Goal: Information Seeking & Learning: Find specific page/section

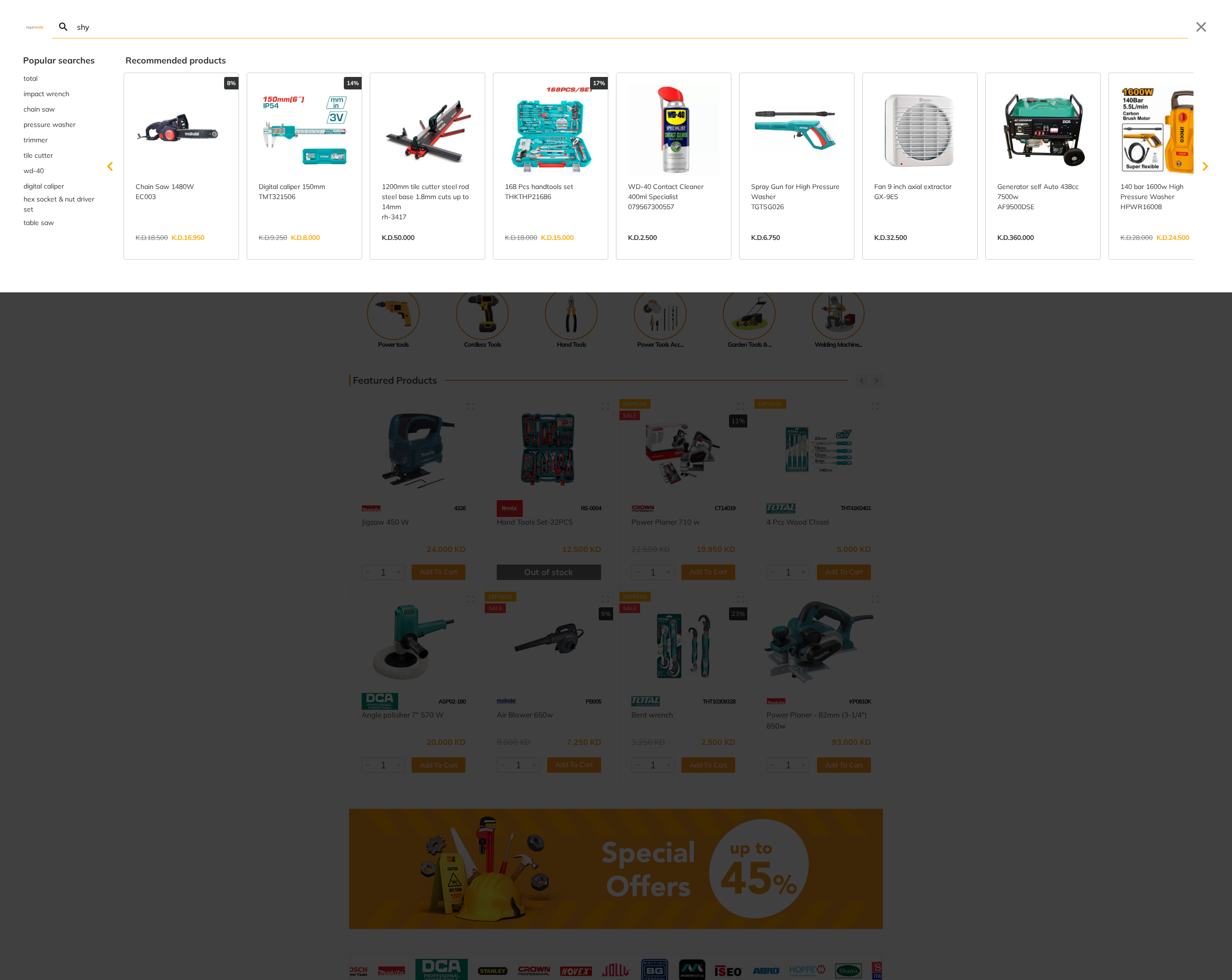
type input "shye"
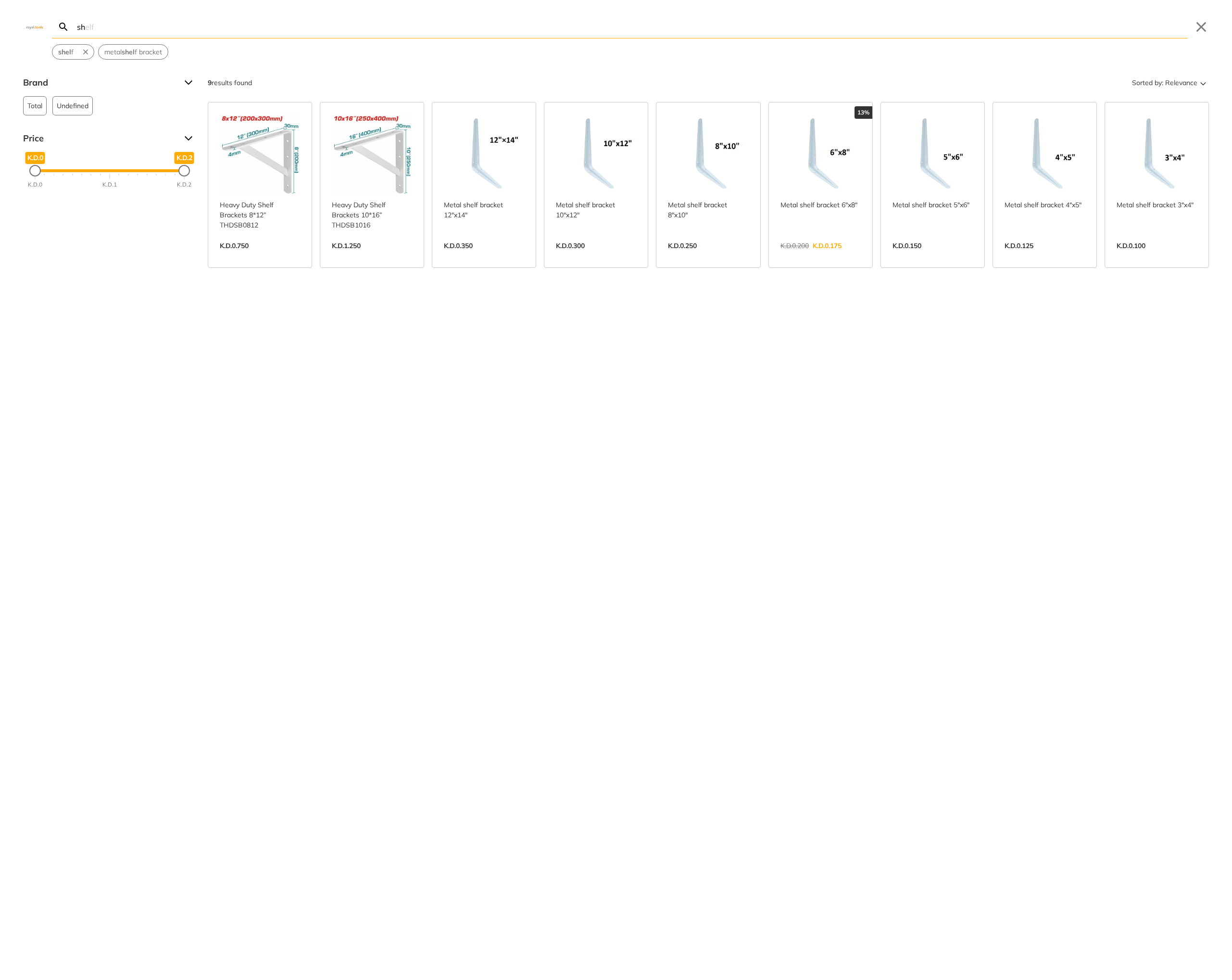
type input "s"
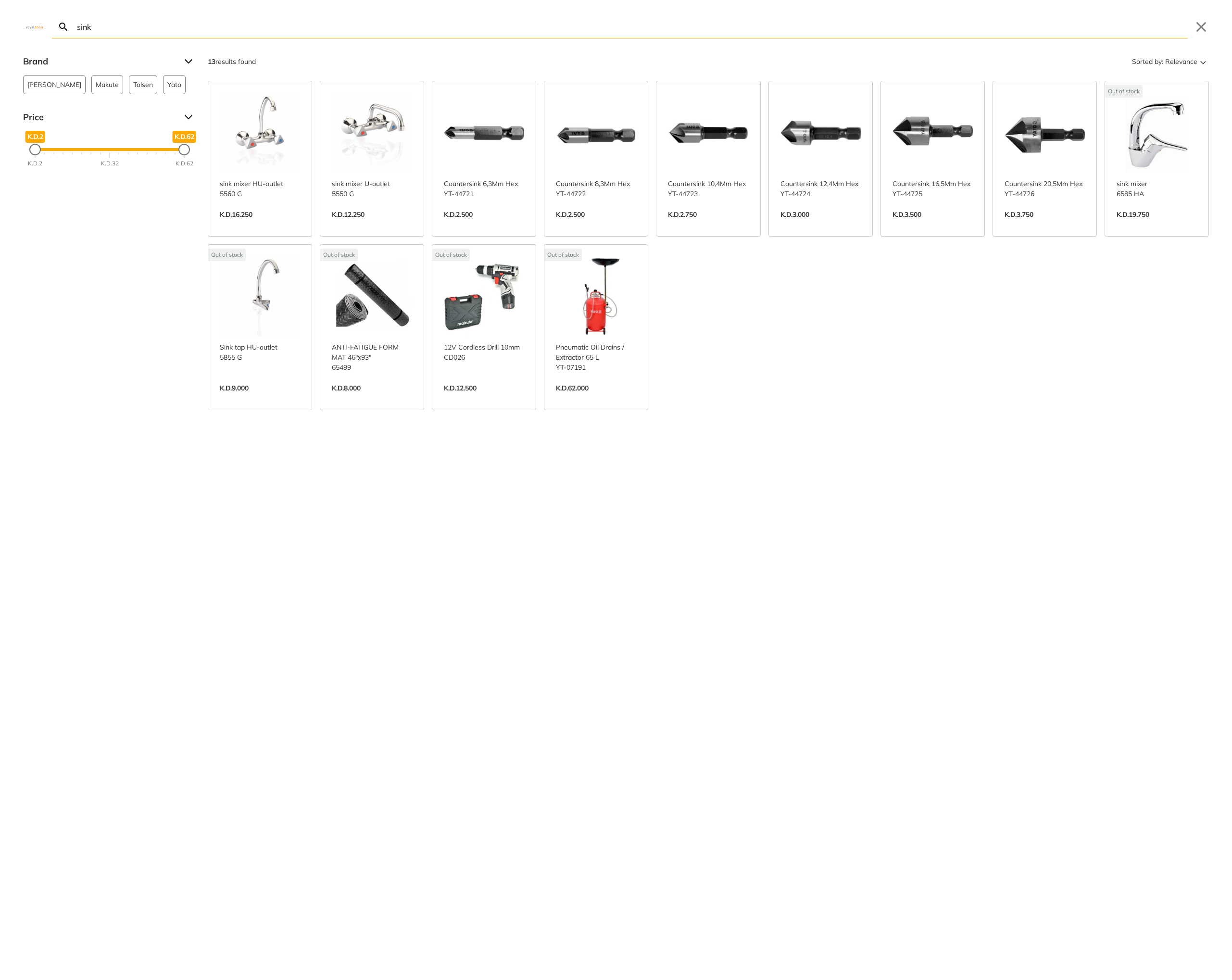
drag, startPoint x: 55, startPoint y: 16, endPoint x: 75, endPoint y: 26, distance: 22.4
click at [19, 12] on div "Search sink Submit Close" at bounding box center [616, 19] width 1232 height 38
drag, startPoint x: 137, startPoint y: 30, endPoint x: 44, endPoint y: 20, distance: 93.5
click at [46, 20] on div "Search sink Submit Close" at bounding box center [616, 19] width 1232 height 38
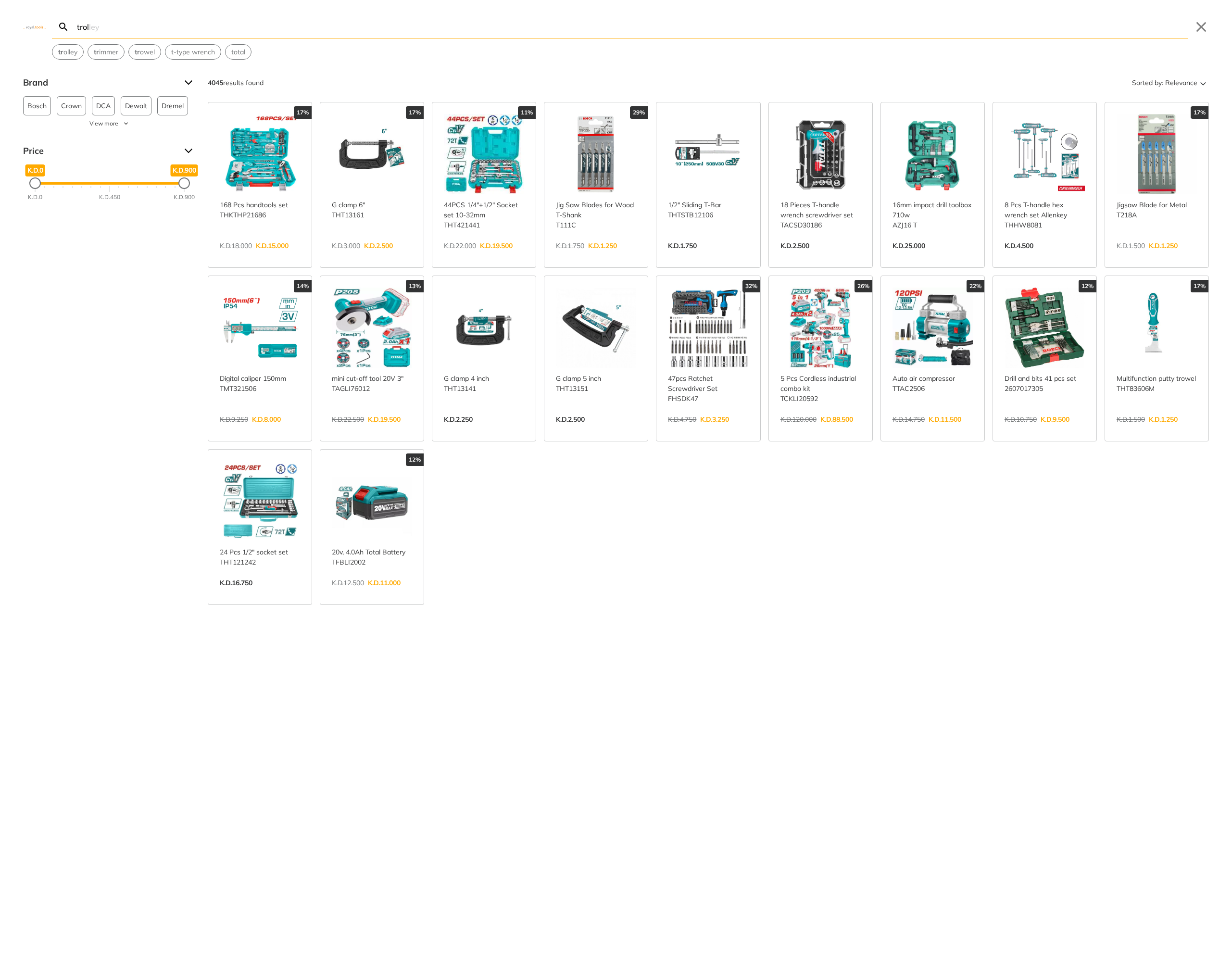
type input "troll"
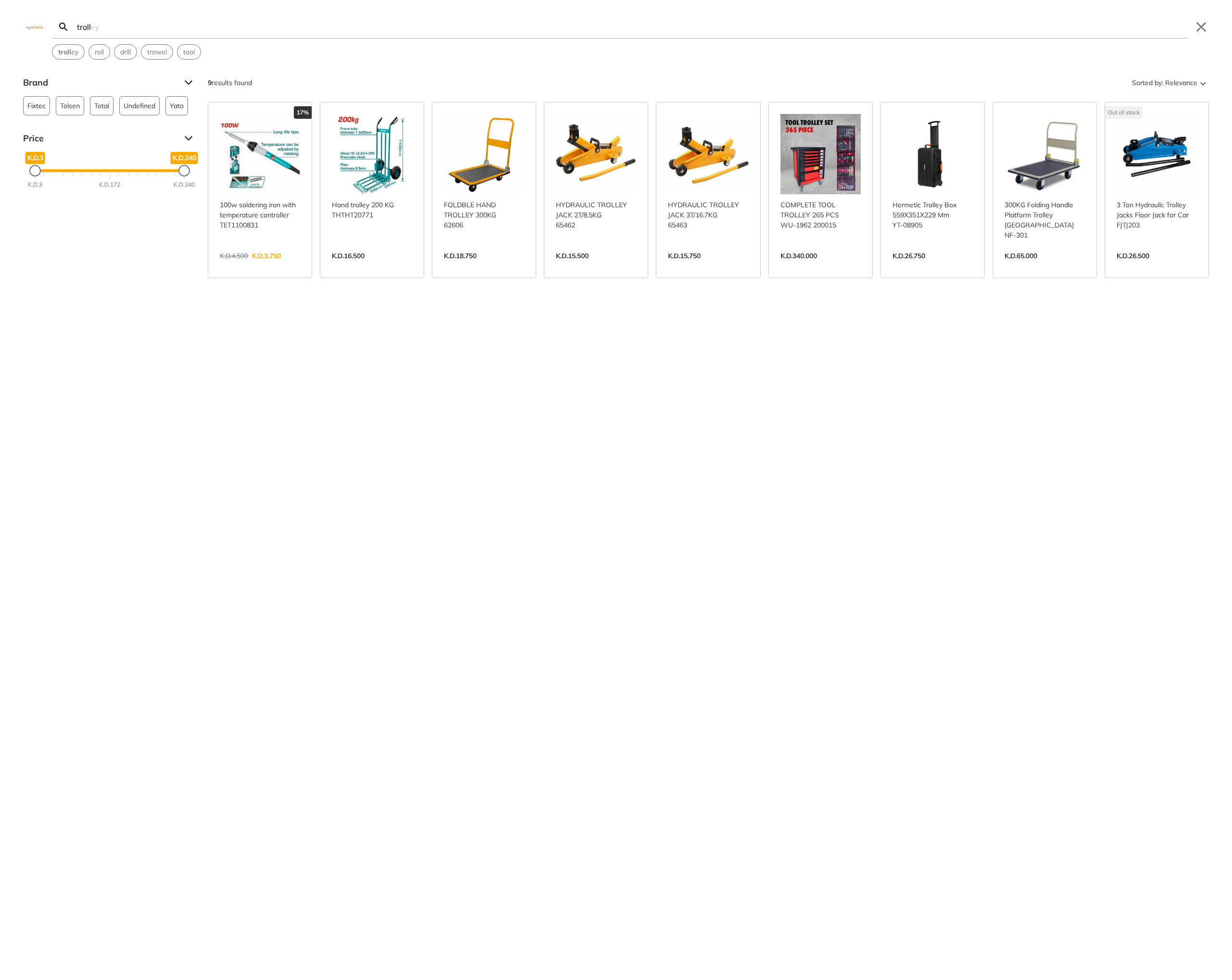
drag, startPoint x: 115, startPoint y: 28, endPoint x: 28, endPoint y: 21, distance: 87.3
click at [28, 21] on div "Search troll trolley Submit Close troll ey roll drill trowel tool" at bounding box center [616, 30] width 1232 height 60
click at [1201, 29] on button "Close" at bounding box center [1201, 27] width 15 height 15
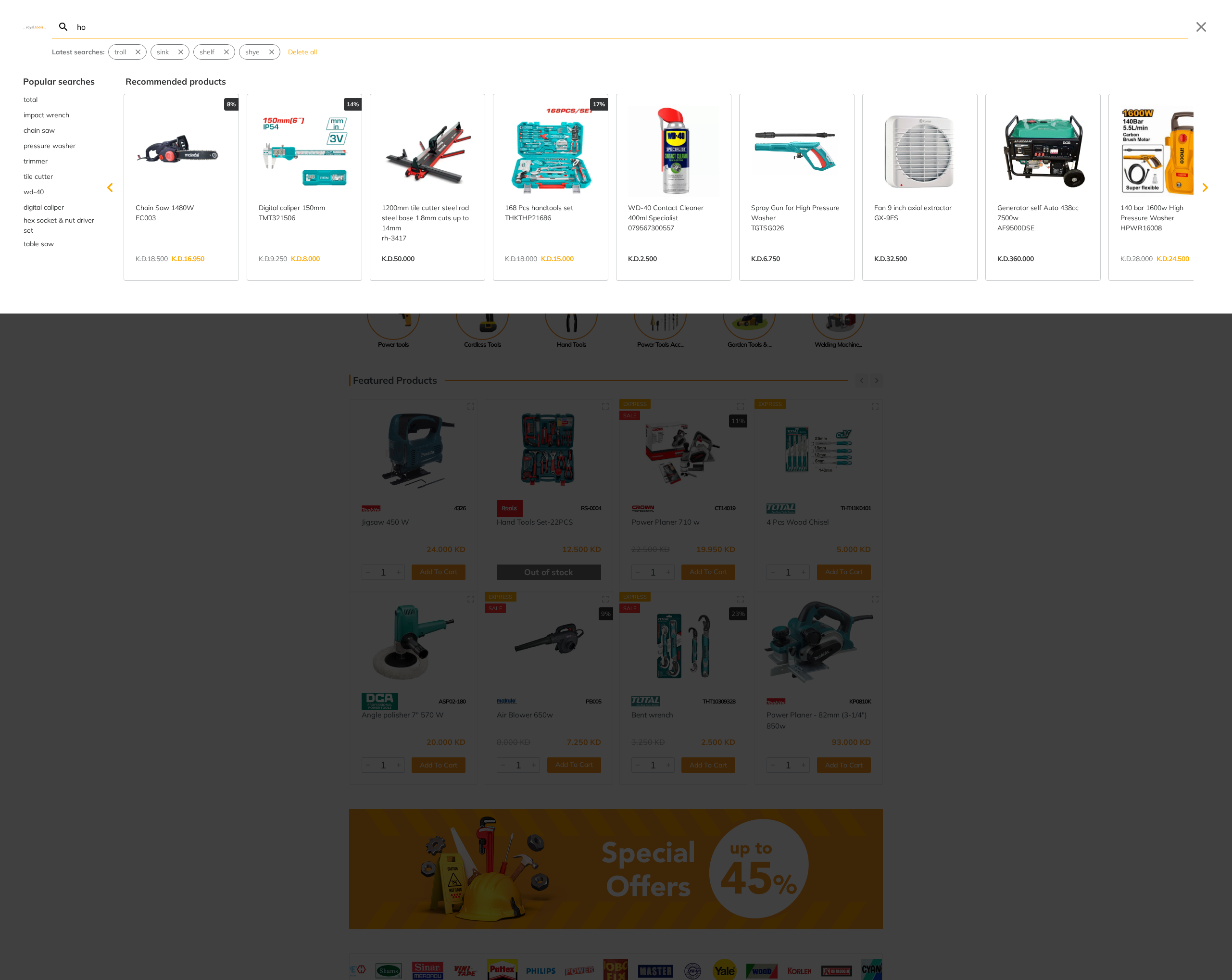
type input "ho"
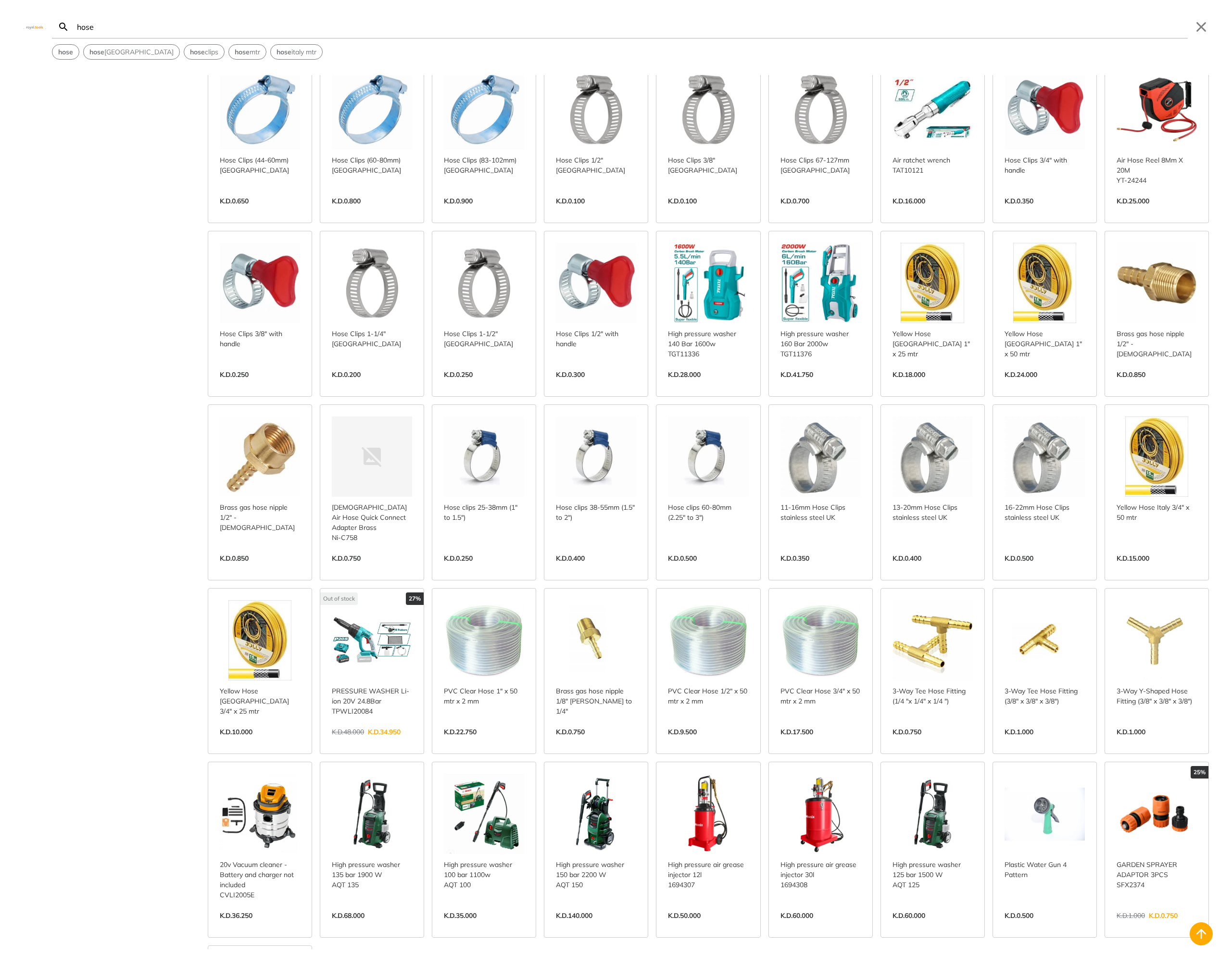
scroll to position [1106, 0]
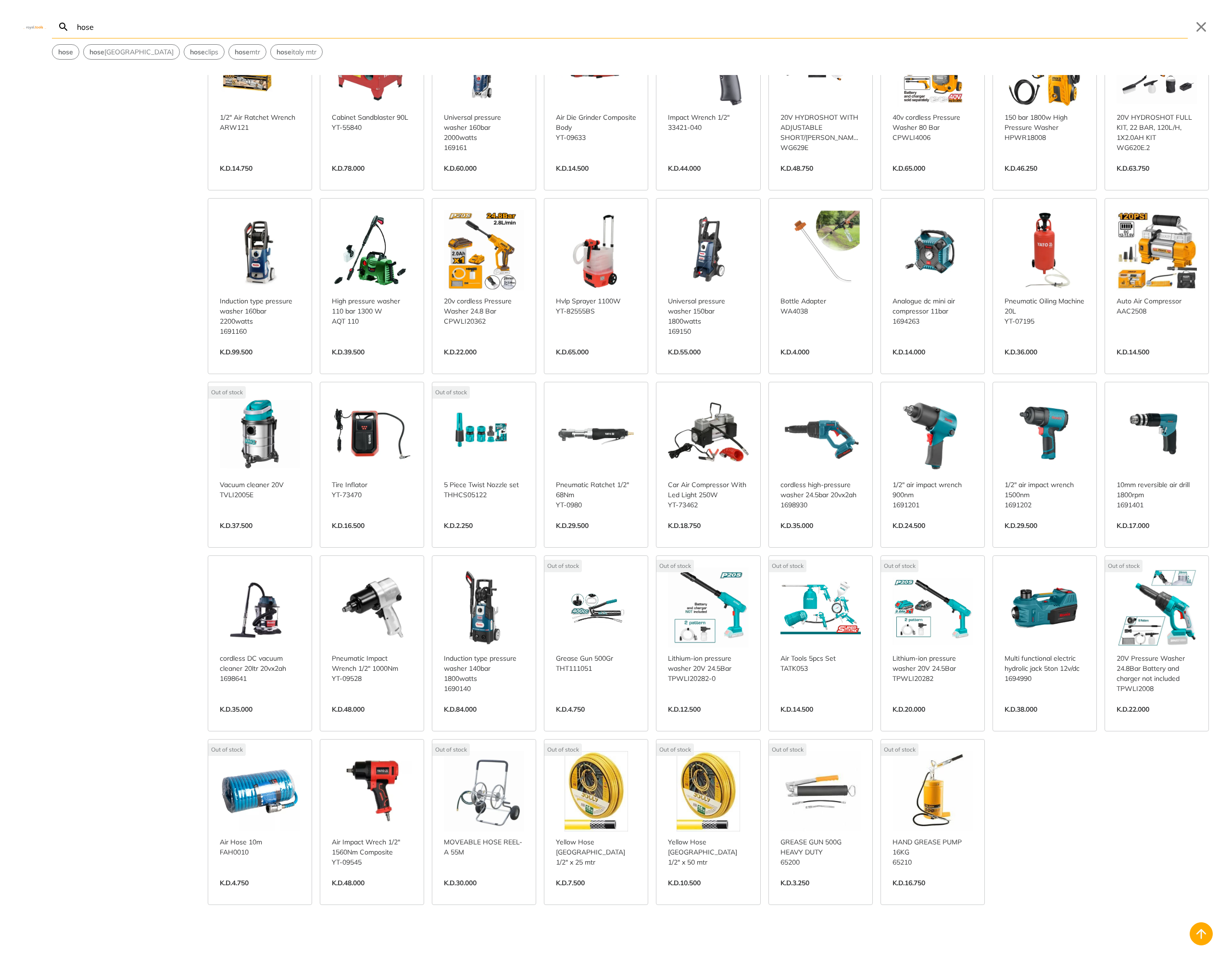
scroll to position [2463, 0]
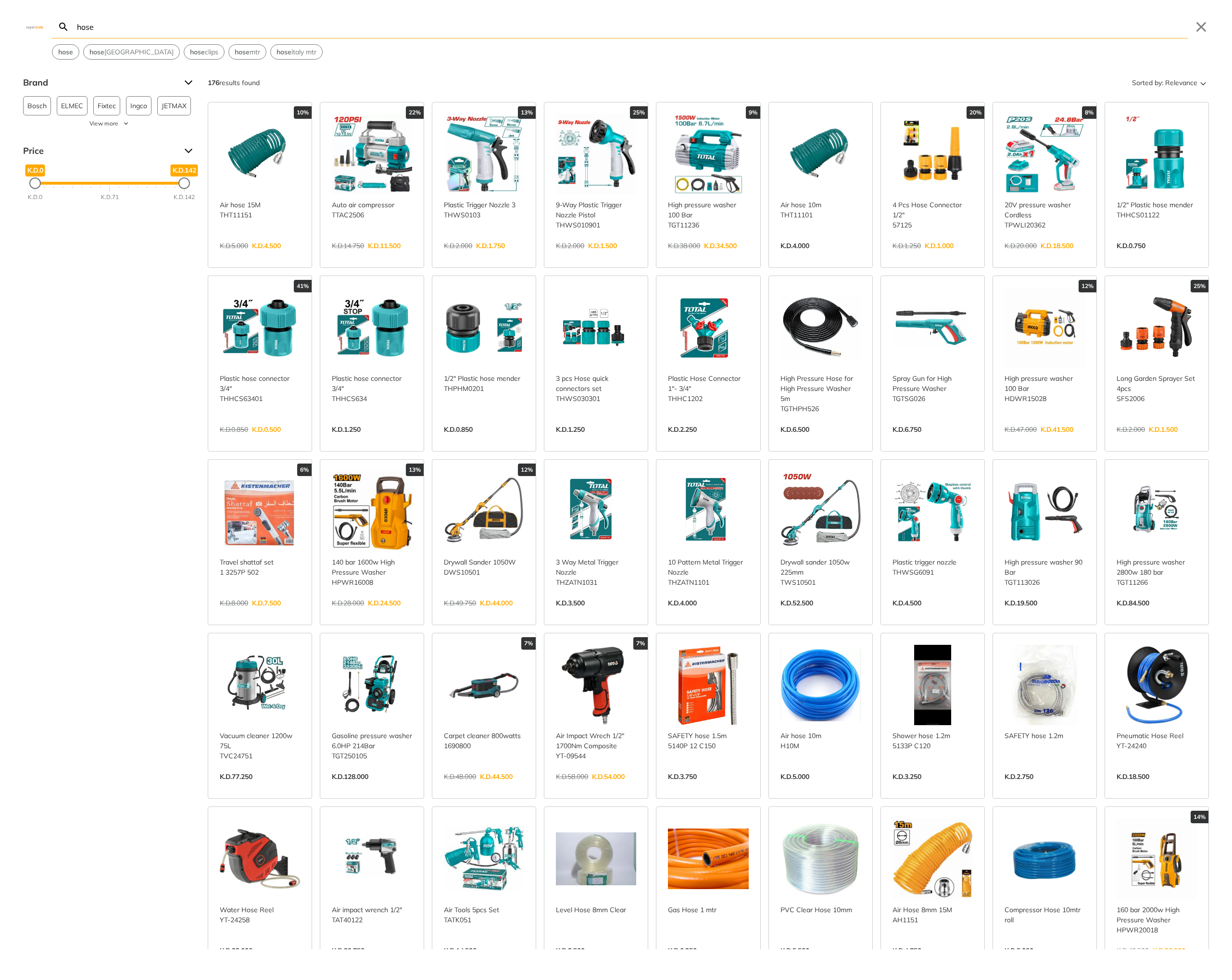
type input "hose"
